Goal: Information Seeking & Learning: Learn about a topic

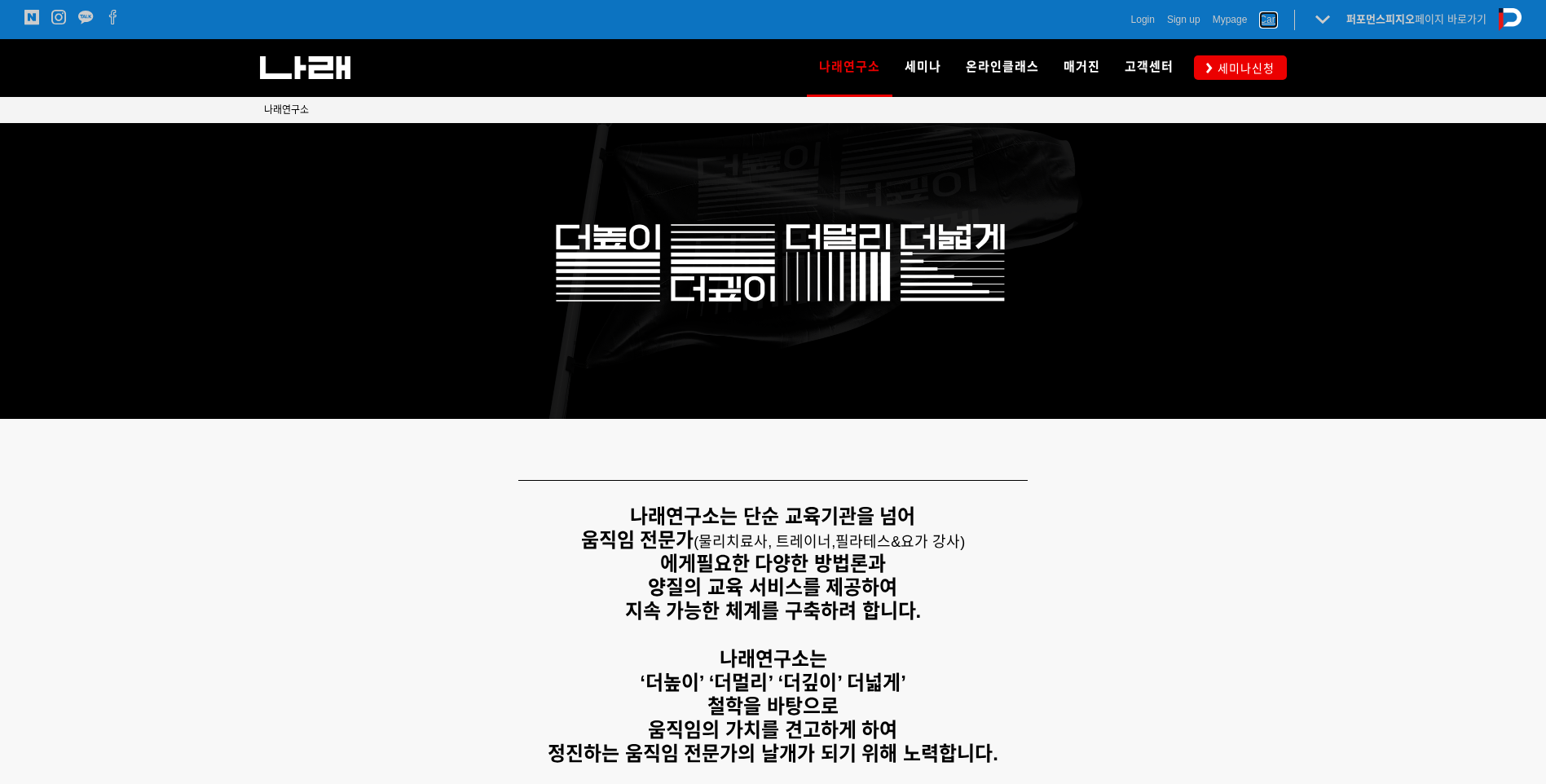
click at [1266, 22] on span "Cart" at bounding box center [1268, 19] width 19 height 16
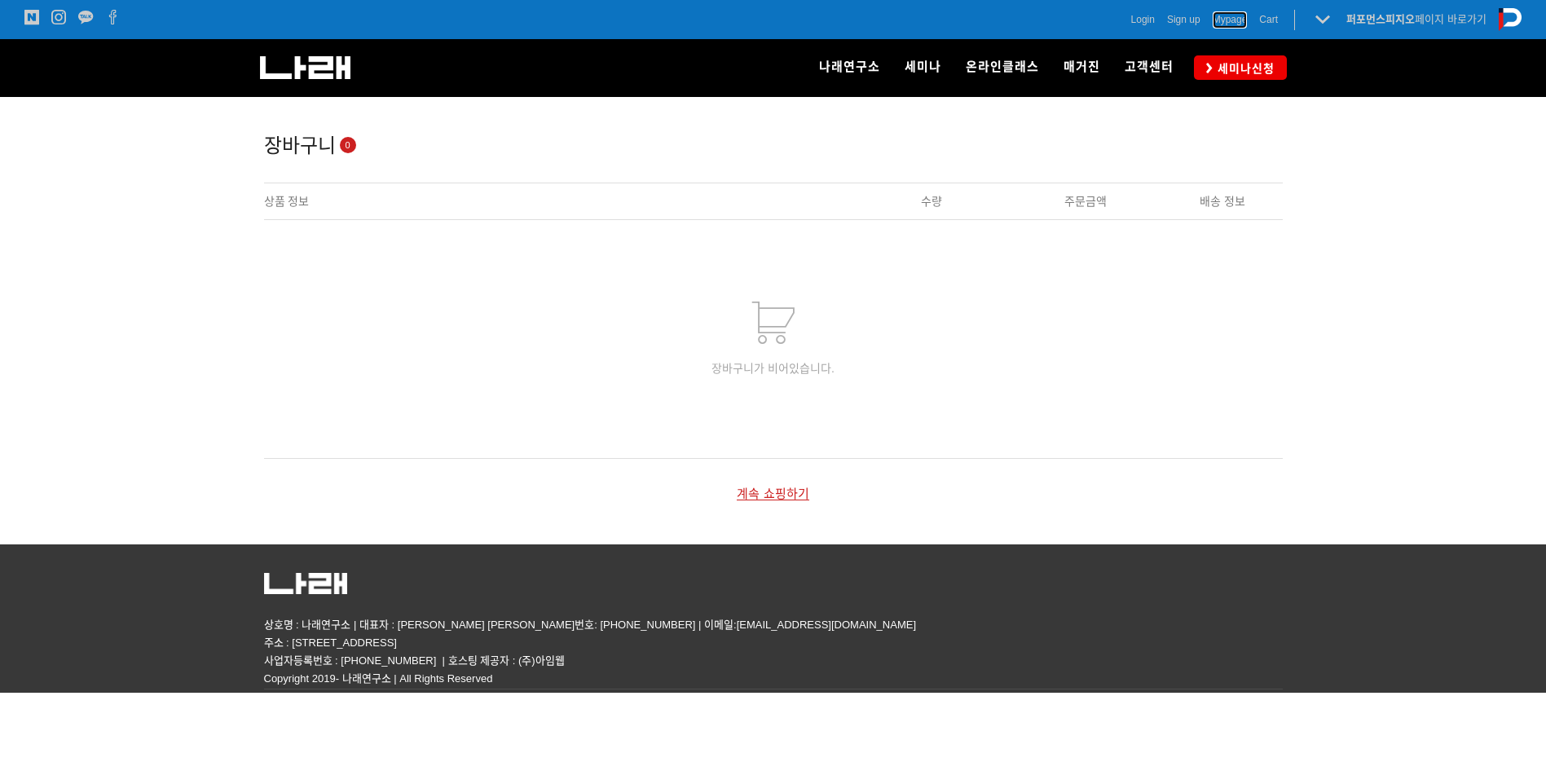
click at [1227, 14] on span "Mypage" at bounding box center [1230, 19] width 35 height 16
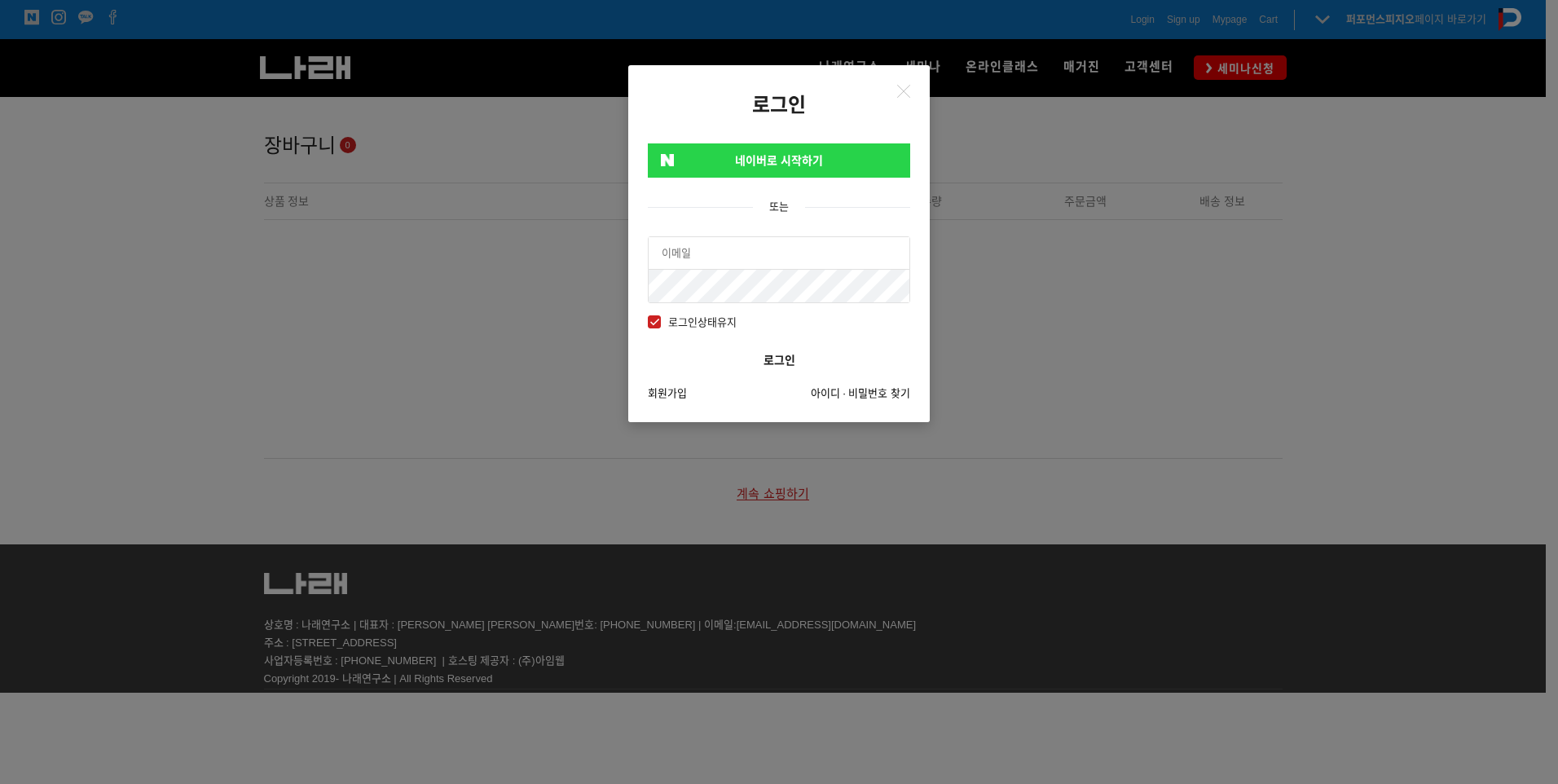
click at [841, 147] on link "네이버로 시작하기" at bounding box center [779, 160] width 262 height 34
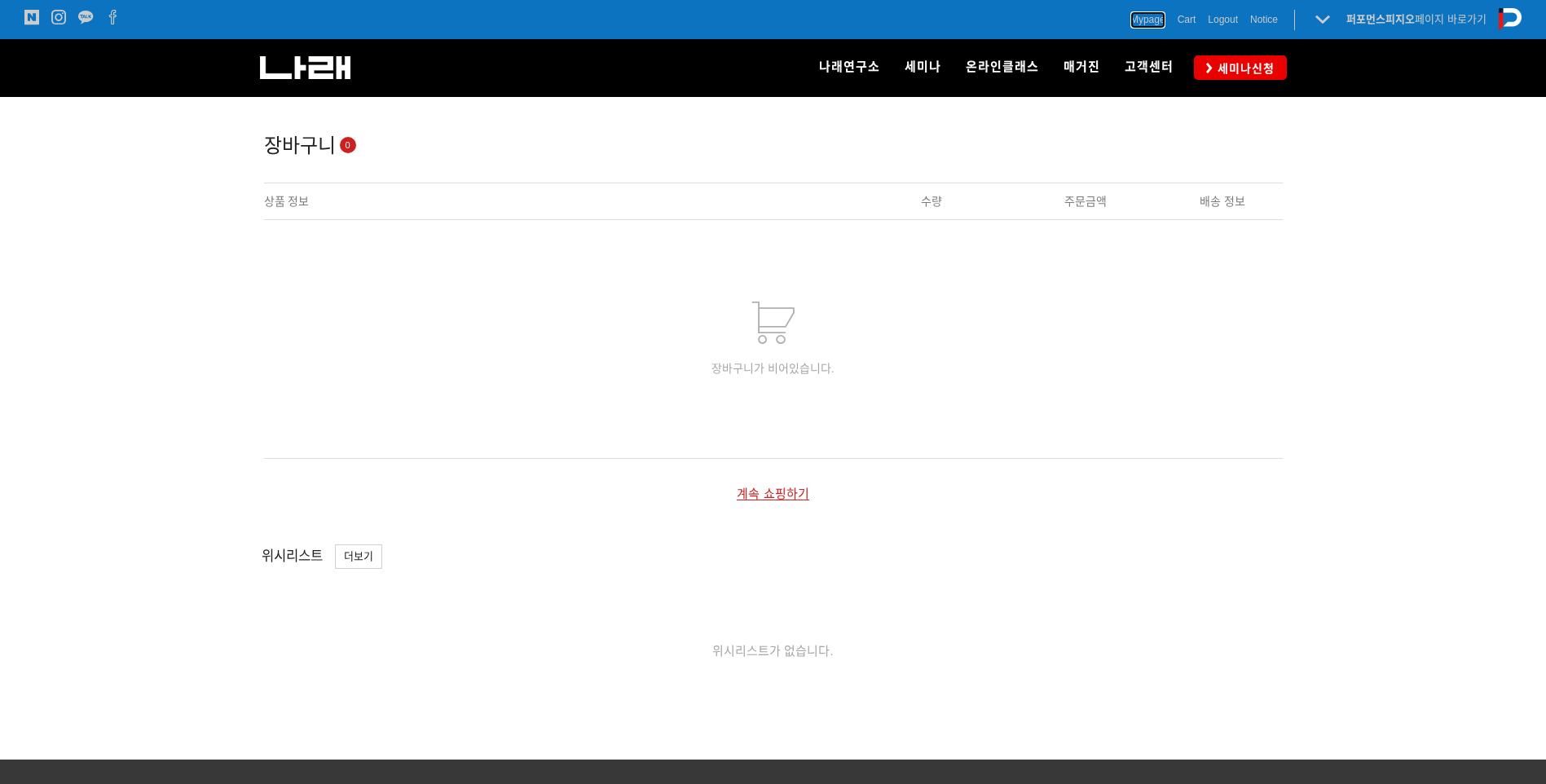
click at [1151, 22] on span "Mypage" at bounding box center [1147, 19] width 35 height 16
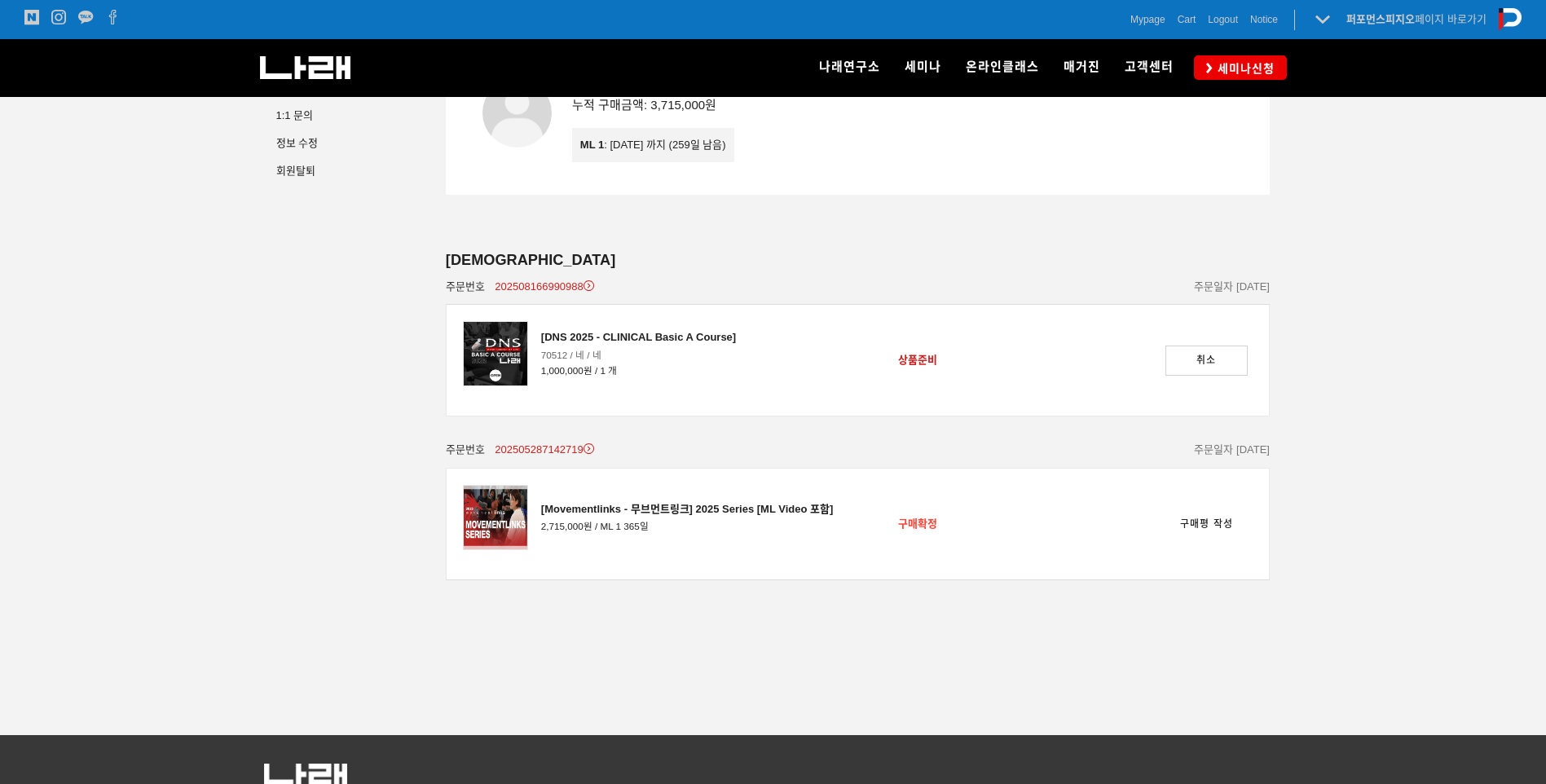
scroll to position [163, 0]
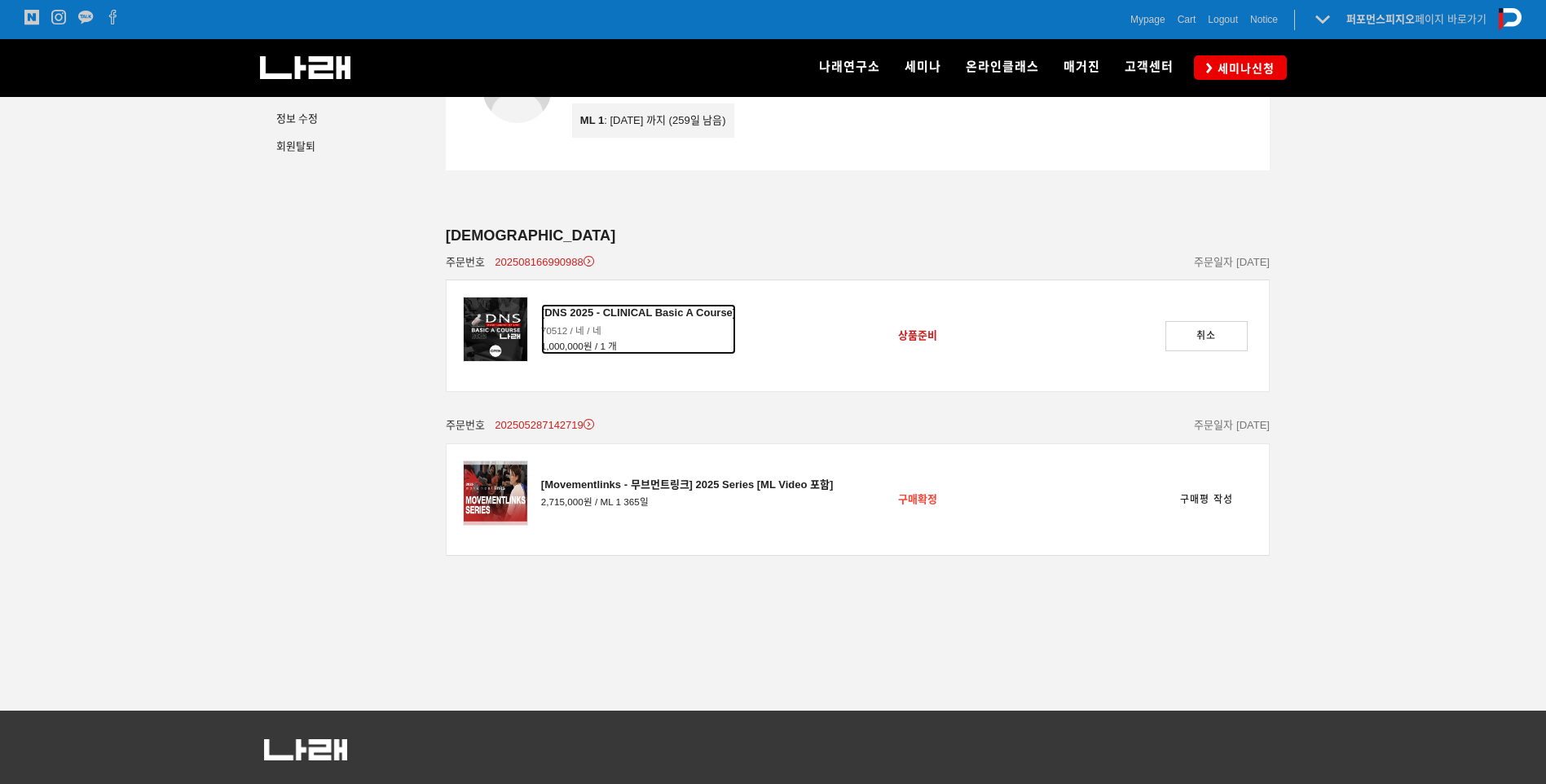
click at [621, 309] on div "[DNS 2025 - CLINICAL Basic A Course]" at bounding box center [638, 312] width 195 height 18
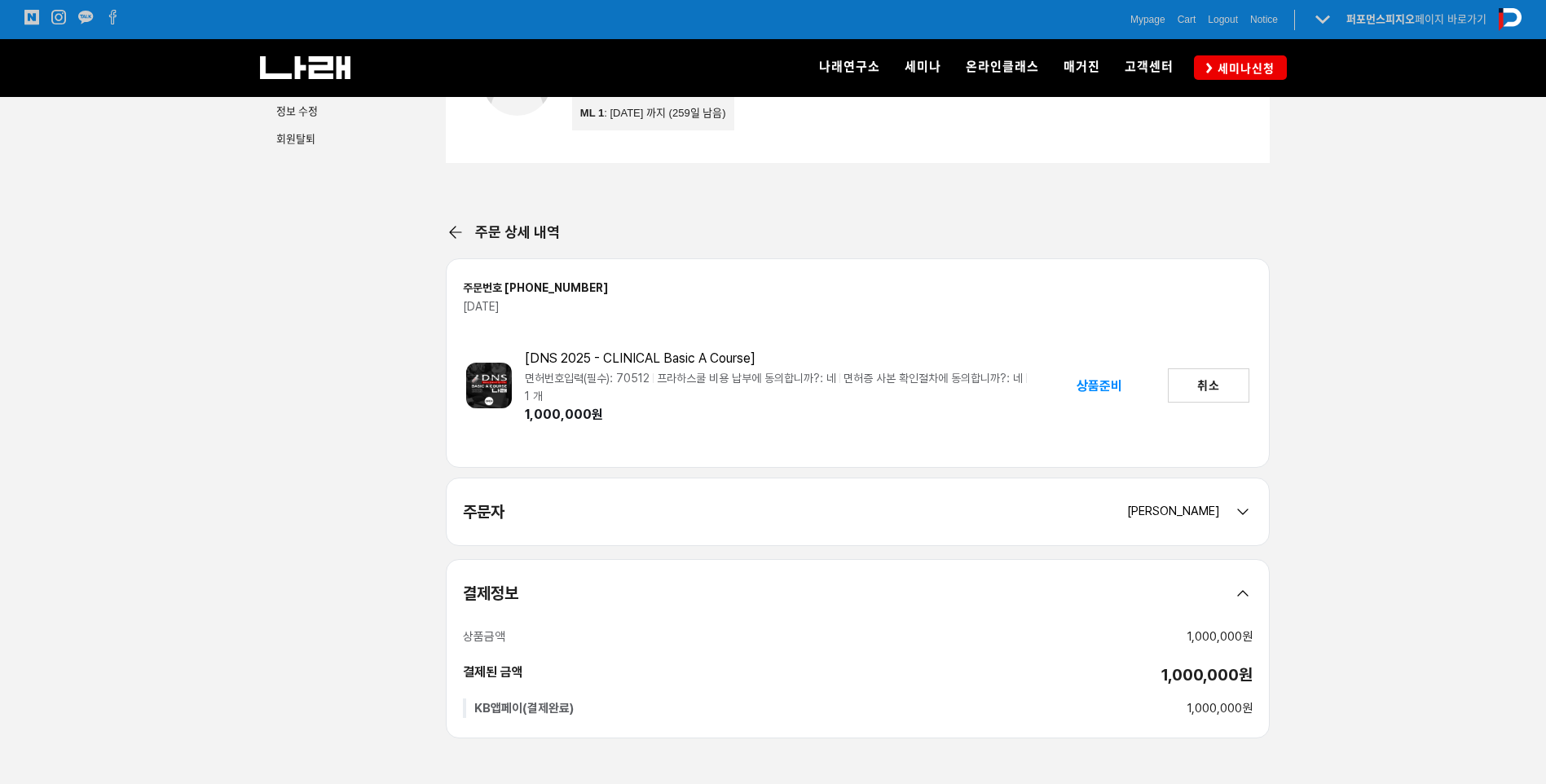
scroll to position [163, 0]
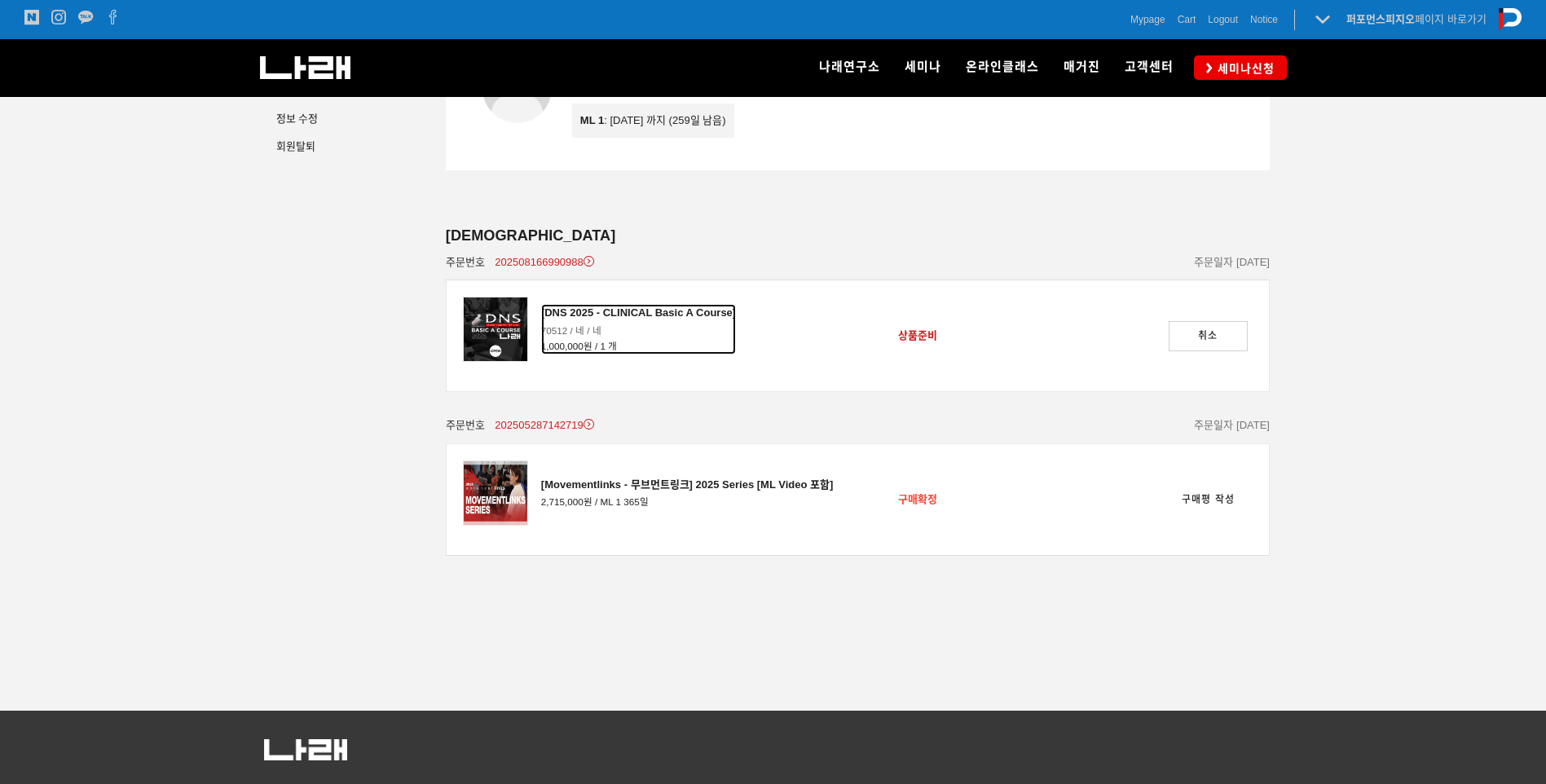
click at [607, 314] on div "[DNS 2025 - CLINICAL Basic A Course]" at bounding box center [638, 312] width 195 height 18
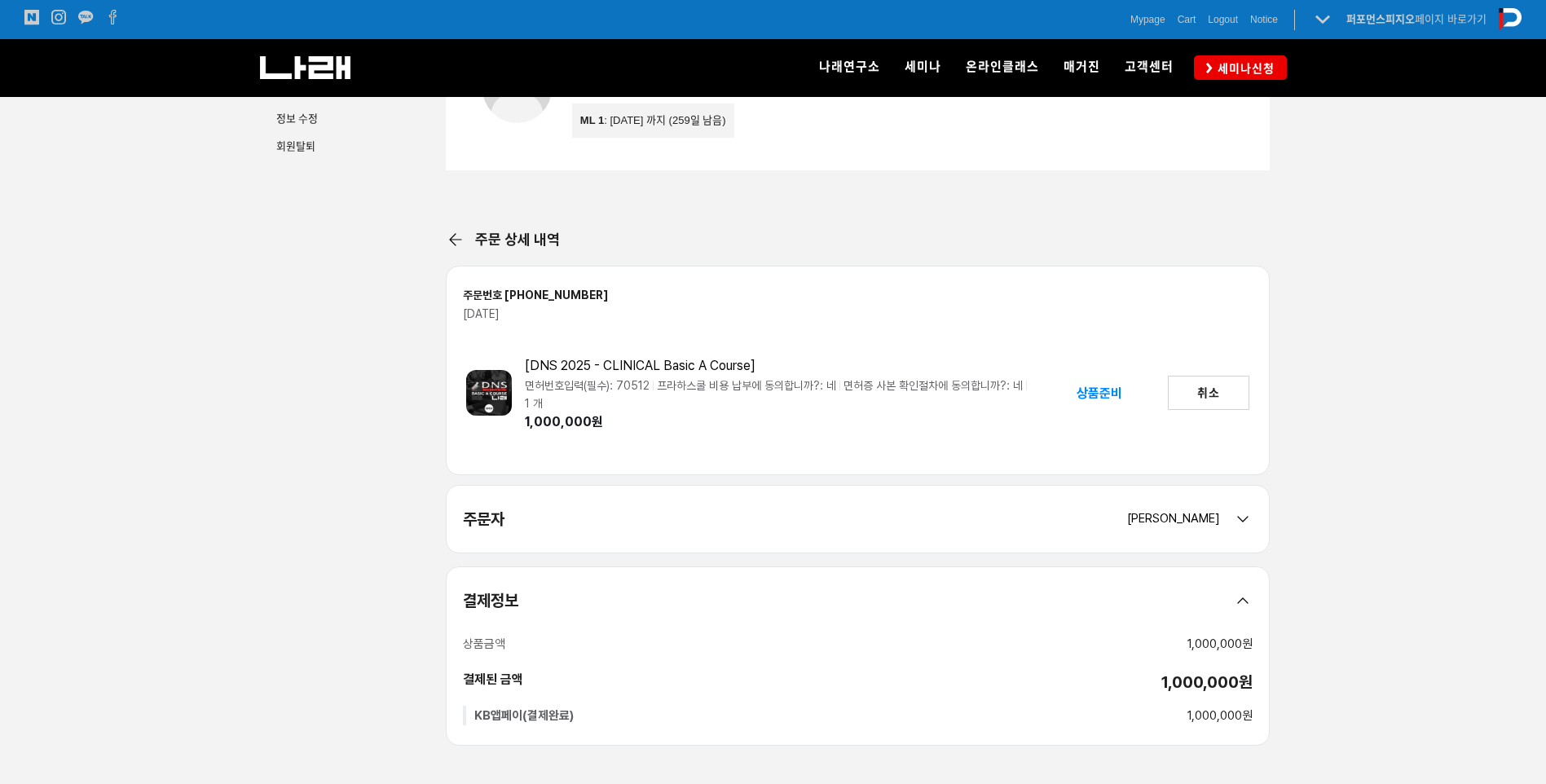
scroll to position [244, 0]
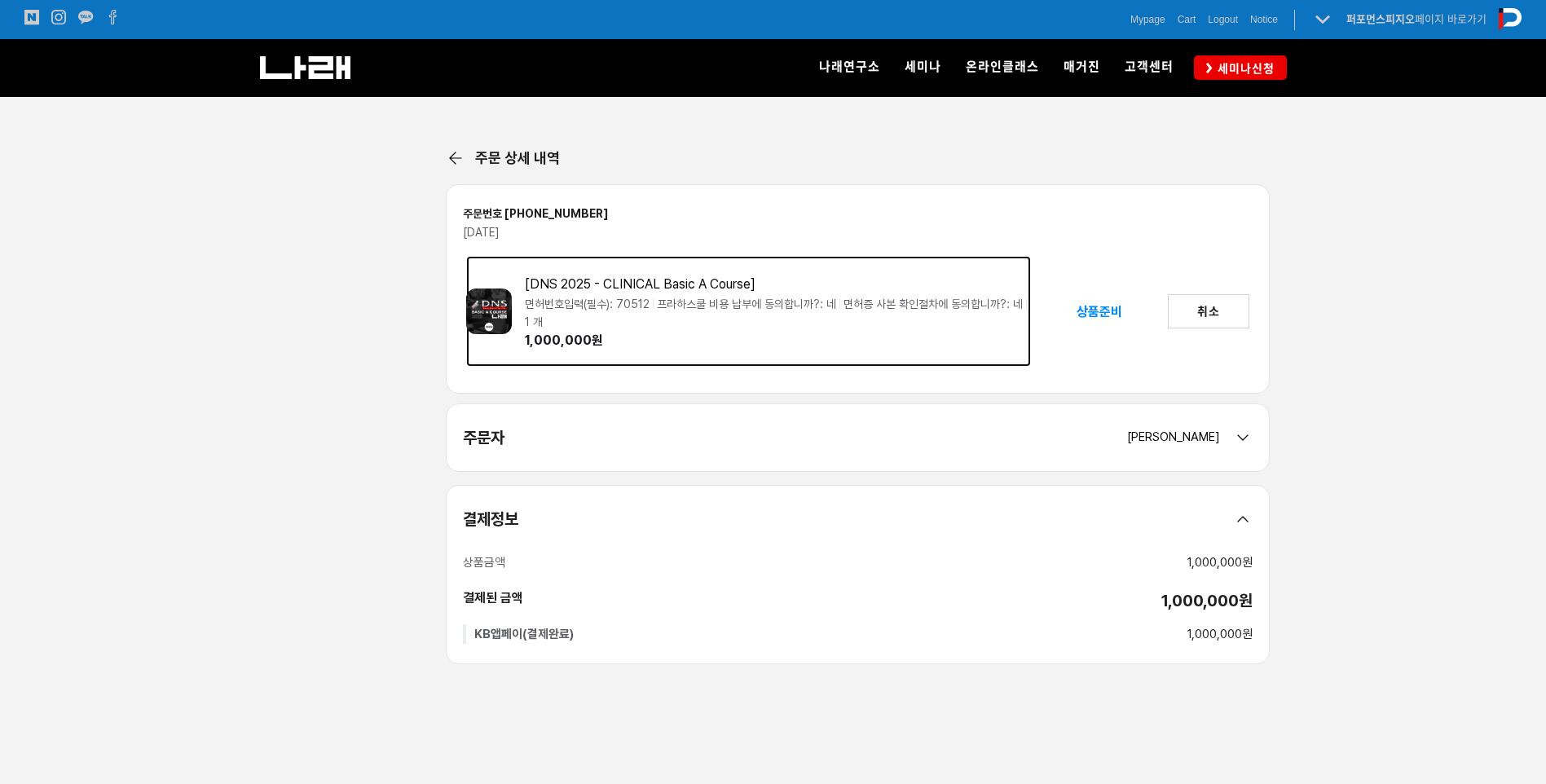
click at [500, 313] on img at bounding box center [488, 310] width 46 height 46
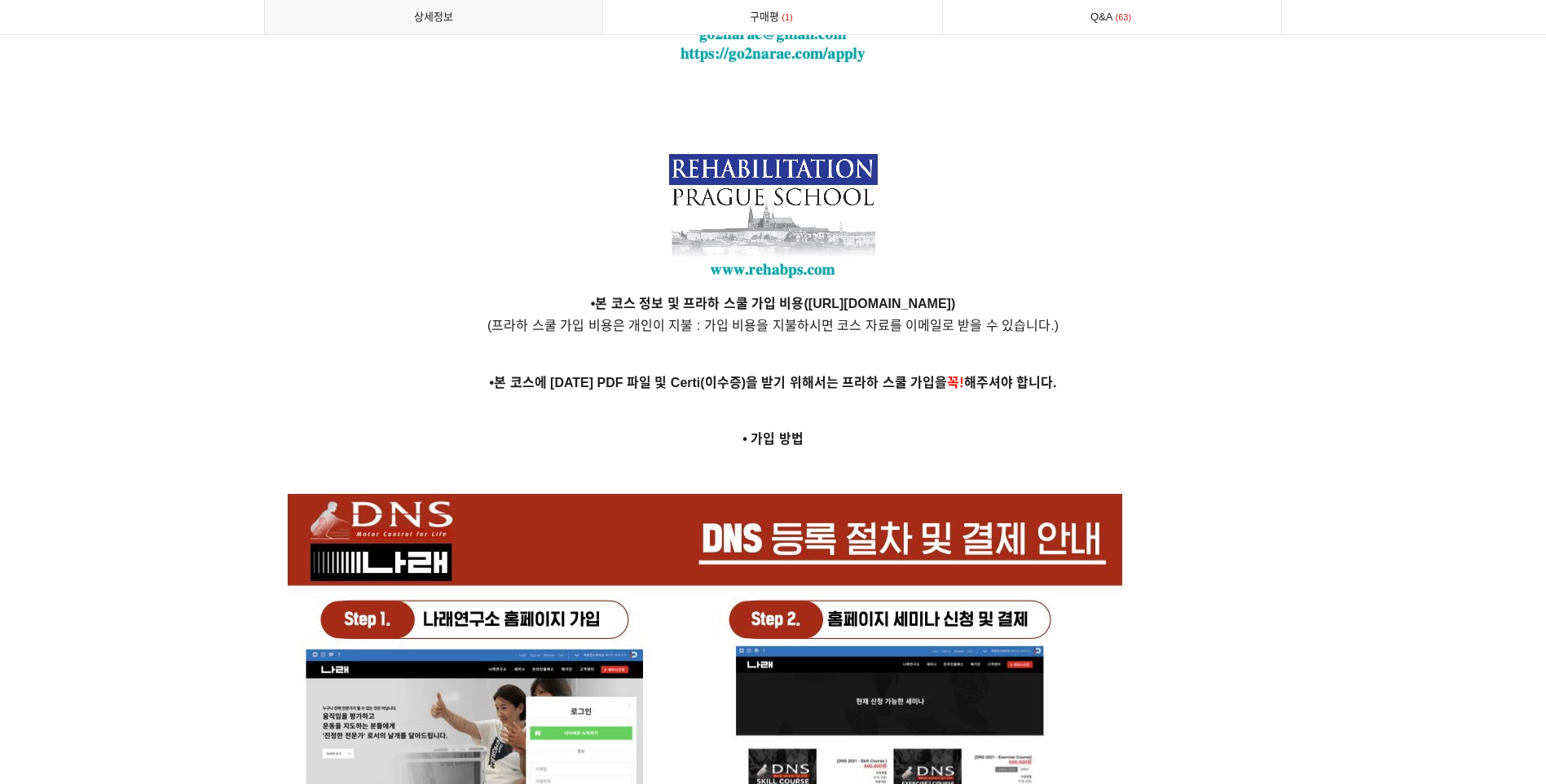
scroll to position [4074, 0]
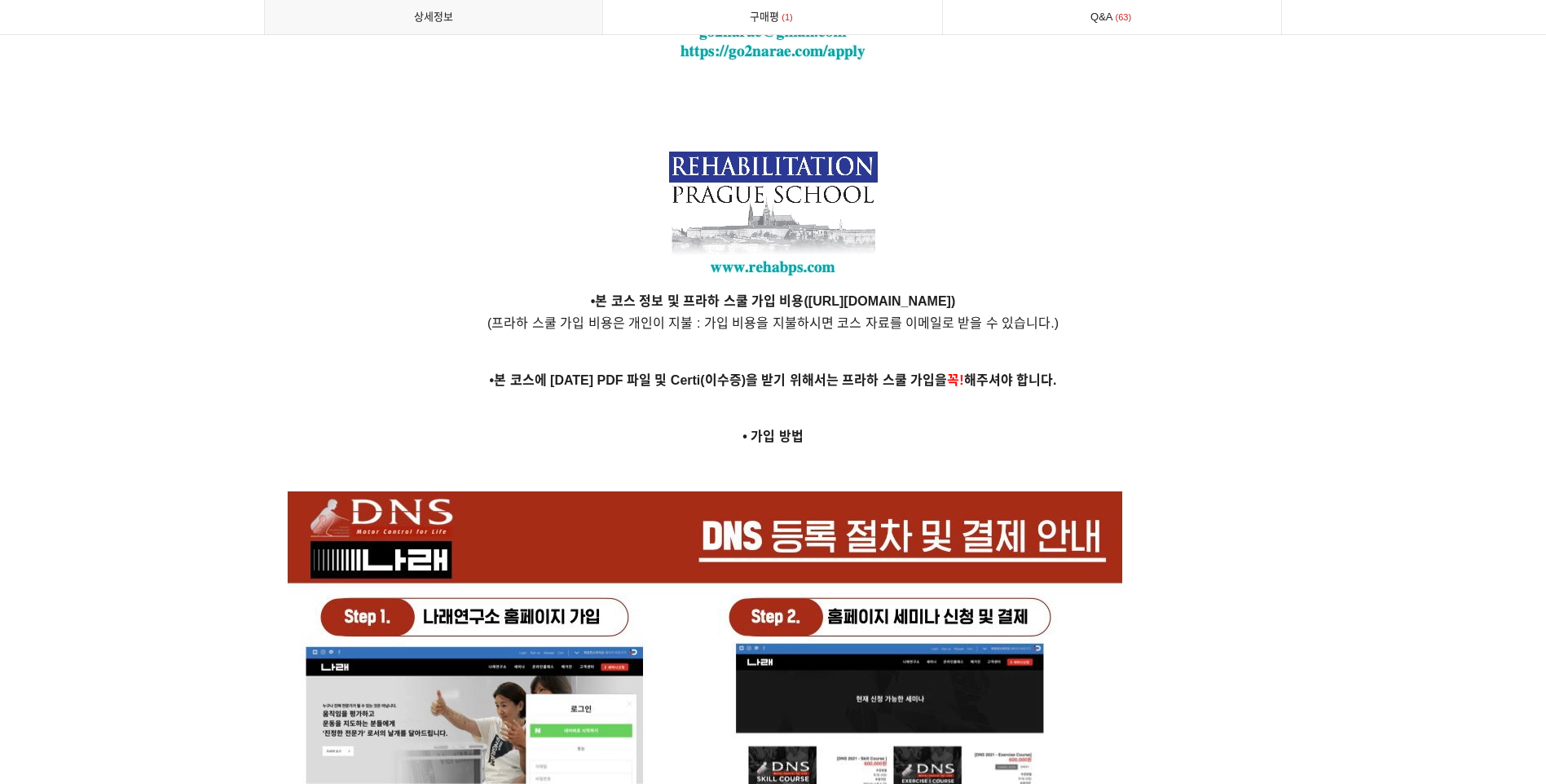
click at [808, 294] on strong "[URL][DOMAIN_NAME]" at bounding box center [879, 301] width 142 height 14
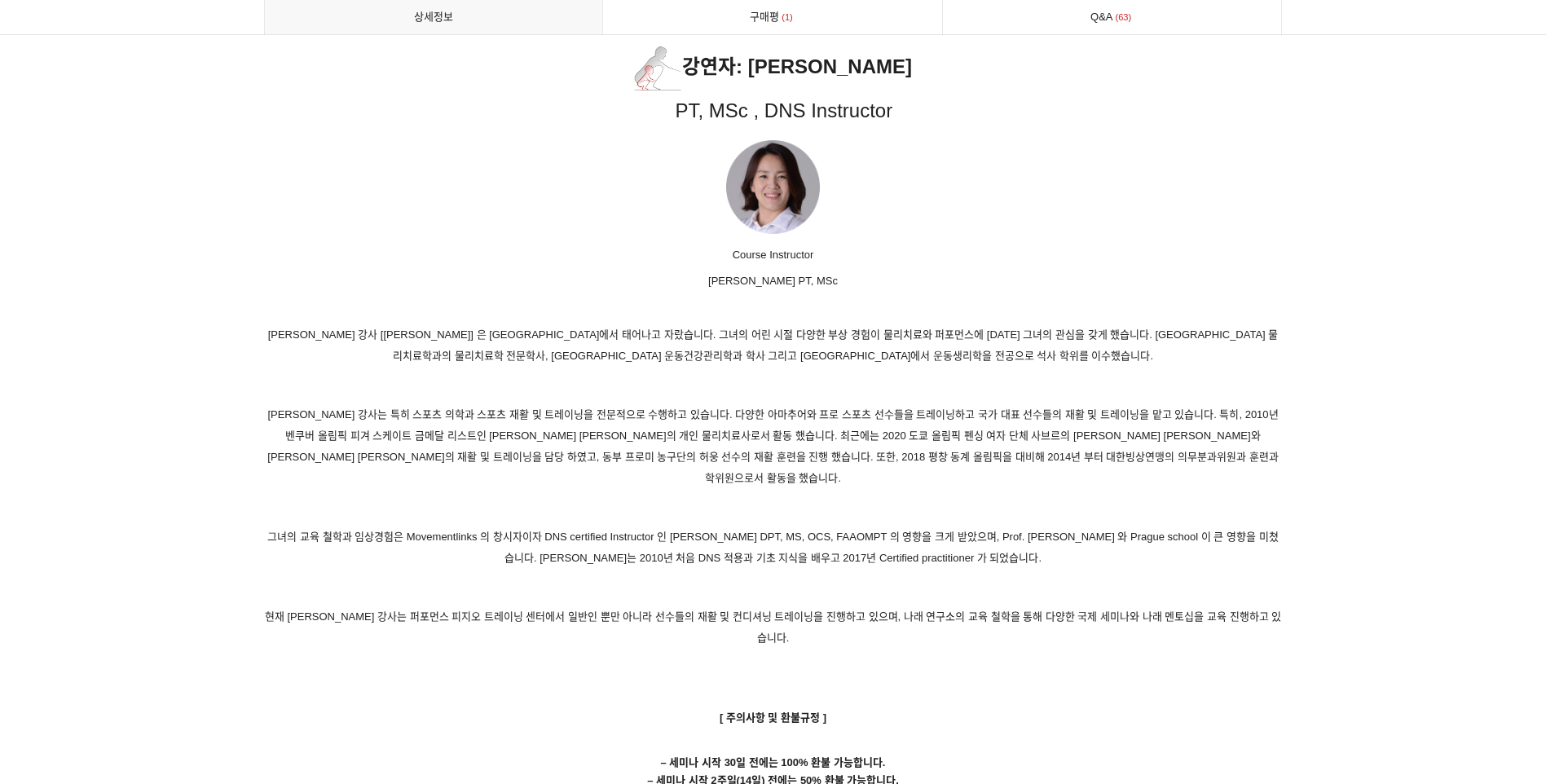
scroll to position [8147, 0]
